Goal: Find specific page/section: Find specific page/section

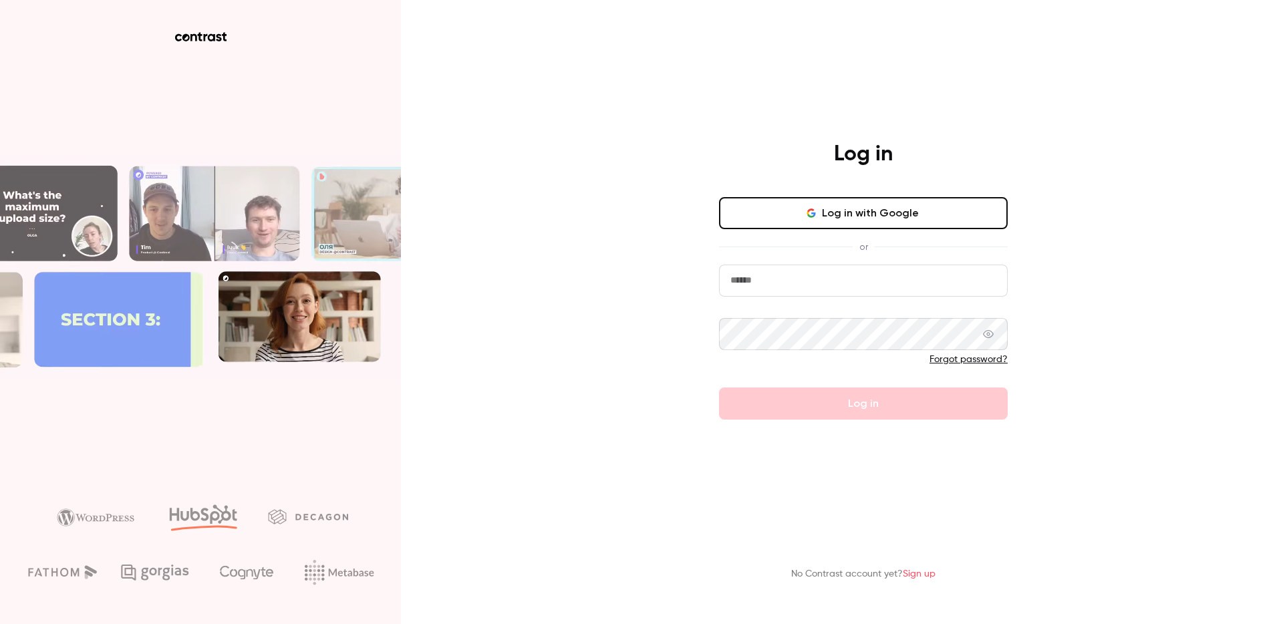
click at [865, 209] on button "Log in with Google" at bounding box center [863, 213] width 289 height 32
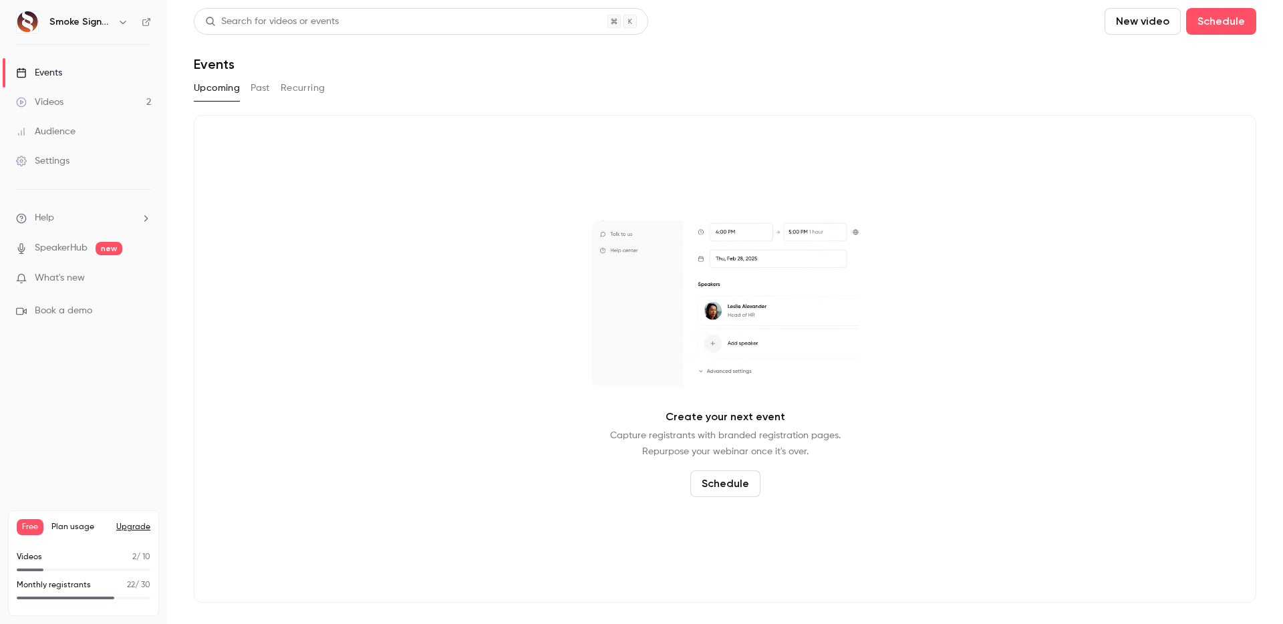
click at [265, 92] on button "Past" at bounding box center [260, 88] width 19 height 21
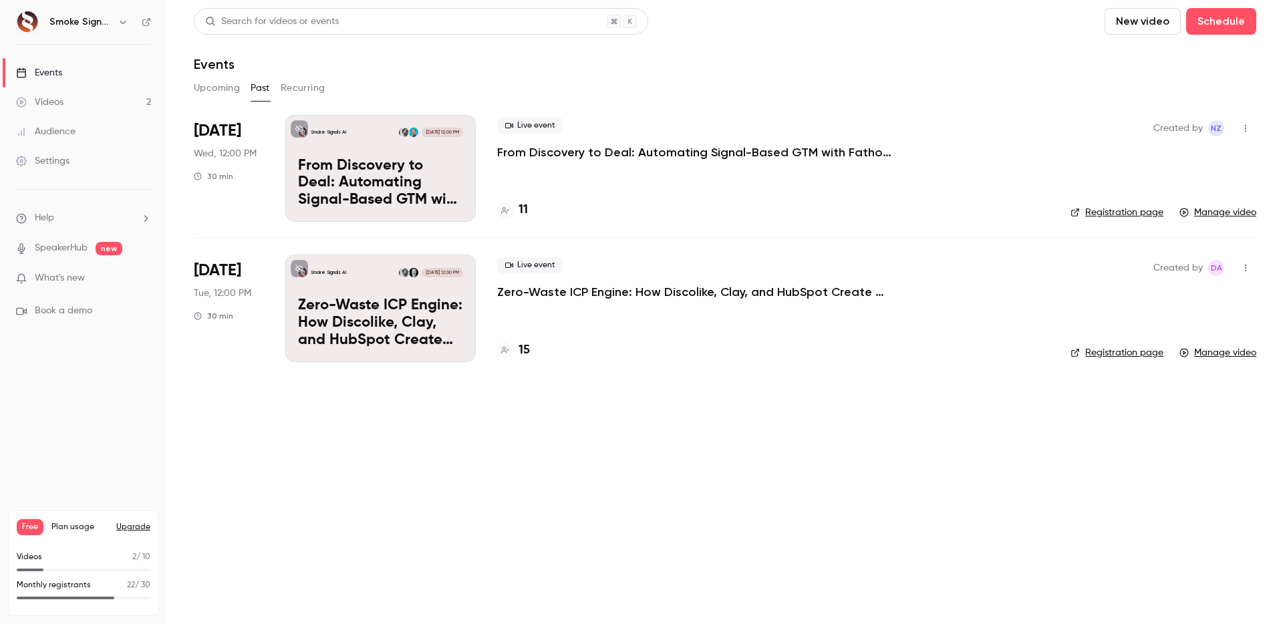
click at [1117, 211] on link "Registration page" at bounding box center [1116, 212] width 93 height 13
